Goal: Task Accomplishment & Management: Use online tool/utility

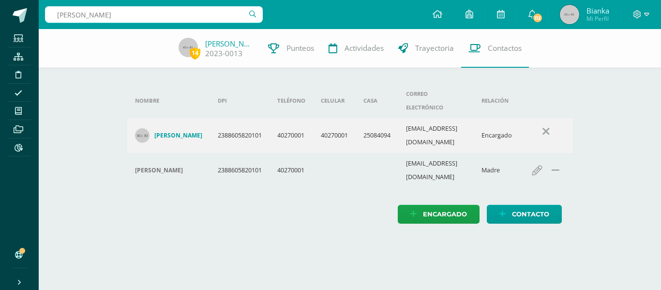
type input "camila bonilla"
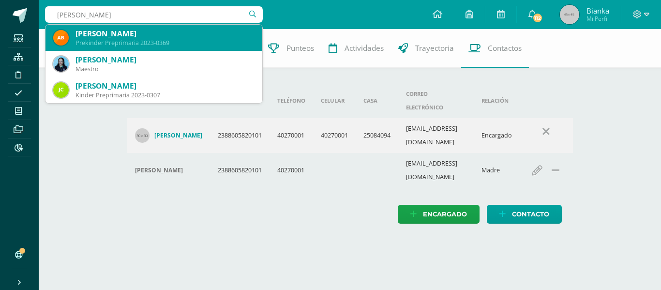
click at [108, 40] on div "Prekinder Preprimaria 2023-0369" at bounding box center [165, 43] width 179 height 8
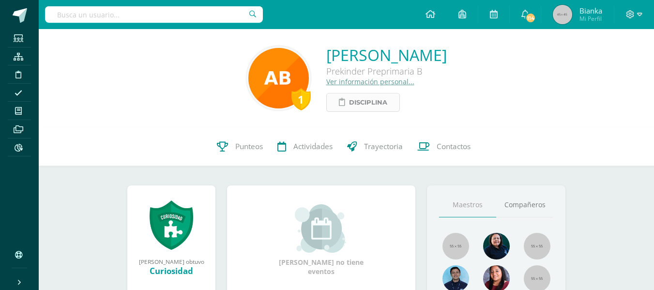
click at [349, 99] on span "Disciplina" at bounding box center [368, 102] width 38 height 18
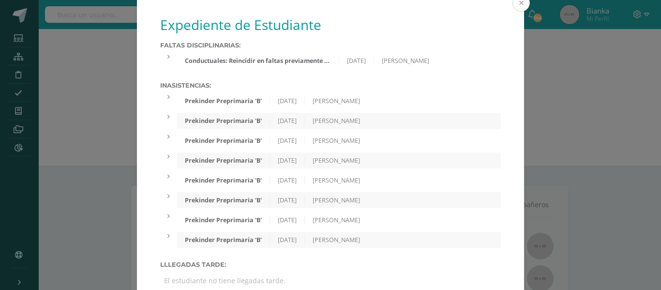
click at [521, 5] on button at bounding box center [521, 2] width 17 height 17
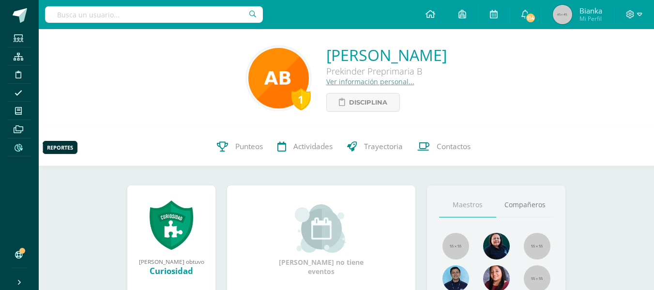
click at [15, 149] on icon at bounding box center [19, 148] width 8 height 8
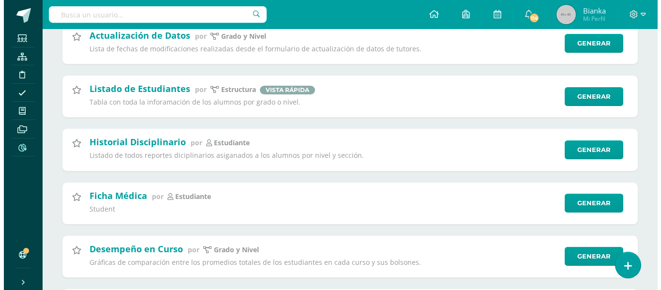
scroll to position [1294, 0]
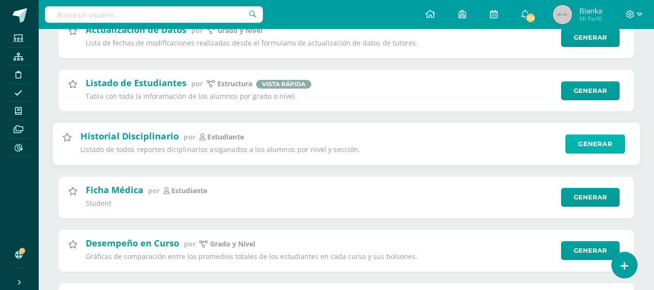
click at [593, 145] on link "Generar" at bounding box center [595, 144] width 60 height 19
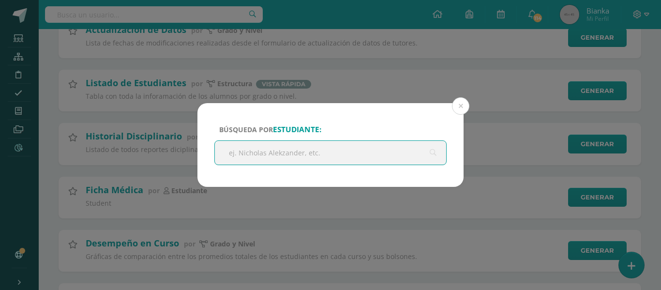
type input "a"
type input "camila bonilla"
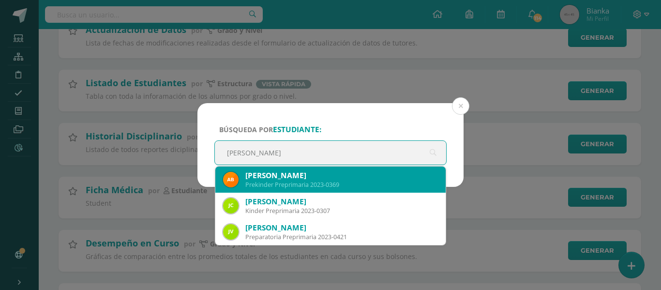
click at [315, 176] on div "Adela Camila Bonilla García" at bounding box center [341, 175] width 193 height 10
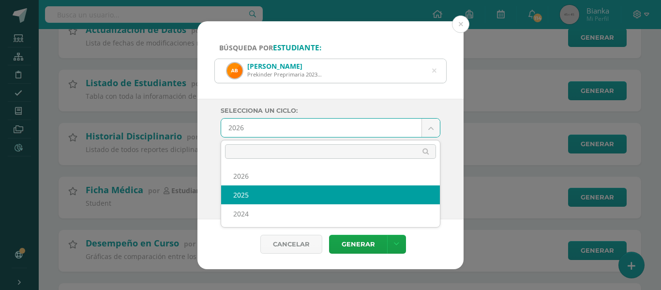
select select "2"
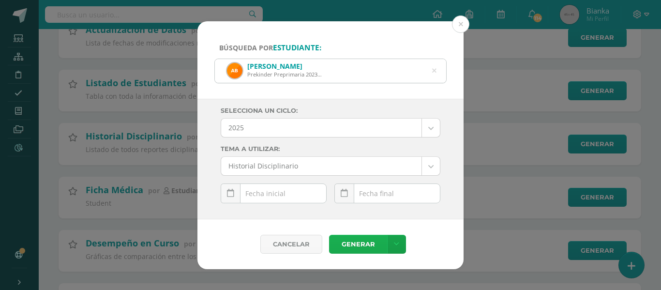
click at [361, 235] on link "Generar" at bounding box center [358, 244] width 58 height 19
click at [258, 189] on input "text" at bounding box center [273, 193] width 105 height 19
click at [328, 156] on div "Historial Disciplinario" at bounding box center [331, 165] width 220 height 19
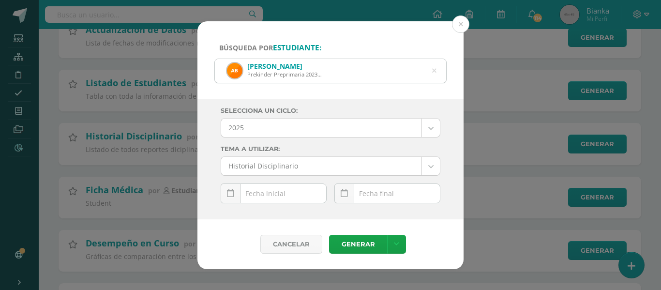
click at [266, 188] on input "text" at bounding box center [273, 193] width 105 height 19
click at [224, 191] on link at bounding box center [231, 193] width 20 height 20
click at [280, 210] on td "September, 2025" at bounding box center [274, 214] width 66 height 19
click at [366, 189] on input "text" at bounding box center [387, 193] width 105 height 19
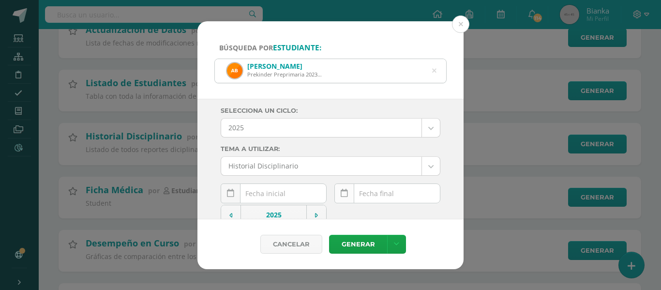
click at [345, 193] on link at bounding box center [344, 193] width 20 height 20
click at [378, 212] on td "September, 2025" at bounding box center [388, 214] width 66 height 19
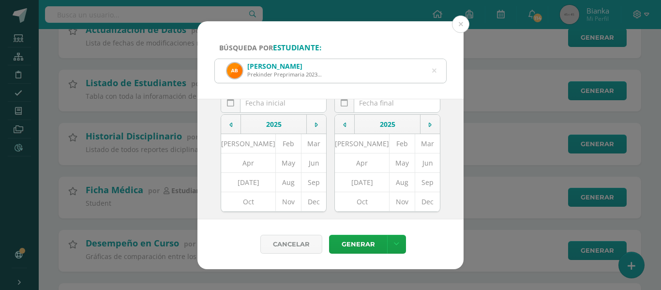
scroll to position [86, 0]
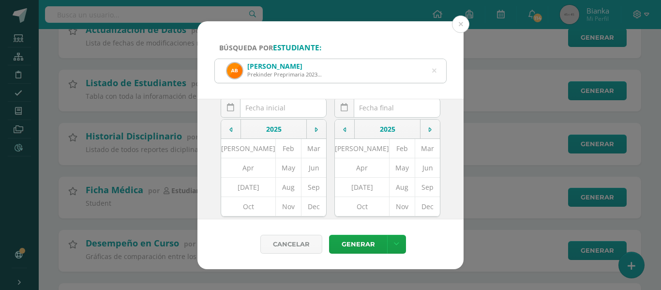
click at [302, 187] on td "Sep" at bounding box center [315, 186] width 26 height 19
click at [415, 179] on td "Sep" at bounding box center [428, 186] width 26 height 19
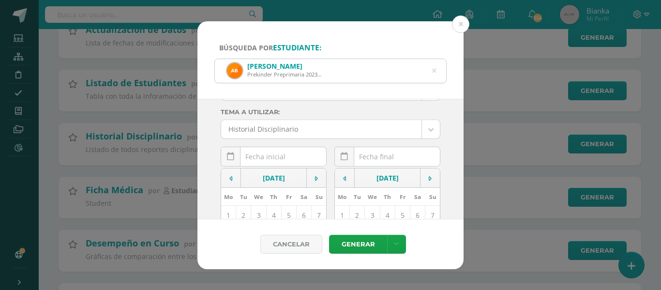
scroll to position [36, 0]
click at [361, 243] on link "Generar" at bounding box center [358, 244] width 58 height 19
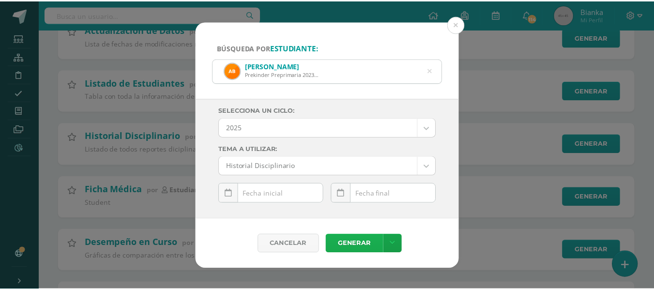
scroll to position [0, 0]
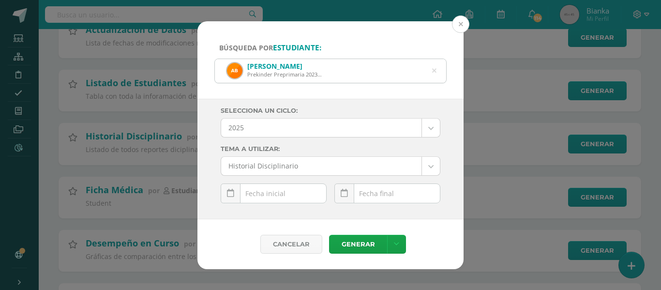
click at [458, 19] on button at bounding box center [460, 23] width 17 height 17
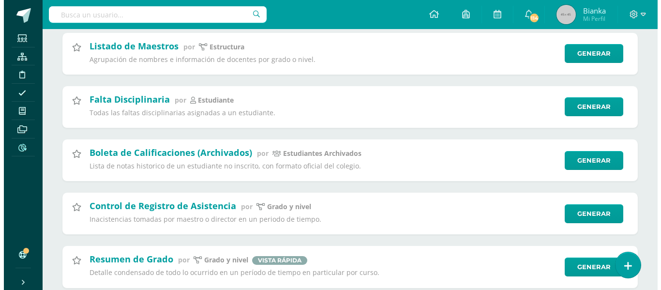
scroll to position [2239, 0]
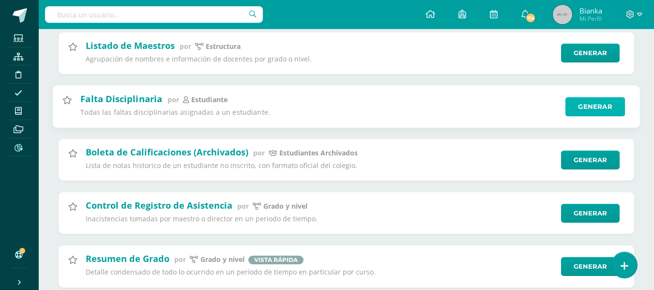
click at [596, 104] on link "Generar" at bounding box center [595, 106] width 60 height 19
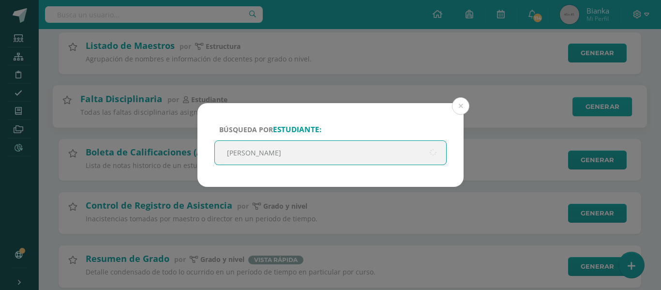
type input "camila bonilla"
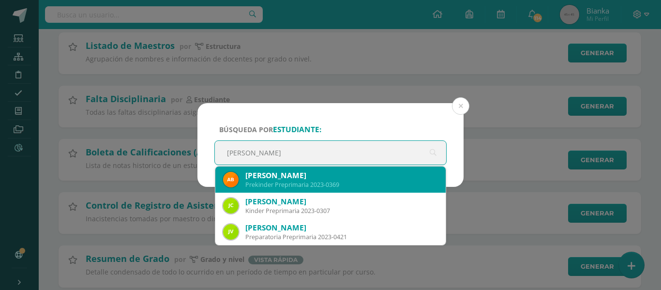
click at [348, 174] on div "Adela Camila Bonilla García" at bounding box center [341, 175] width 193 height 10
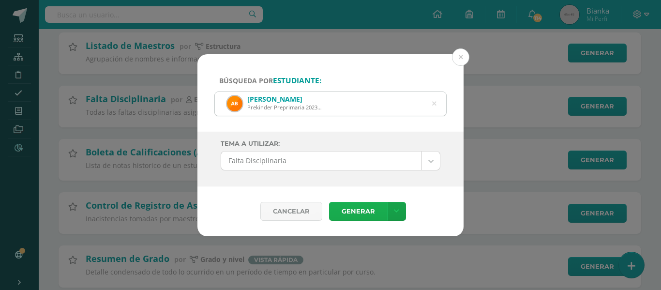
click at [359, 206] on link "Generar" at bounding box center [358, 211] width 58 height 19
